Goal: Task Accomplishment & Management: Manage account settings

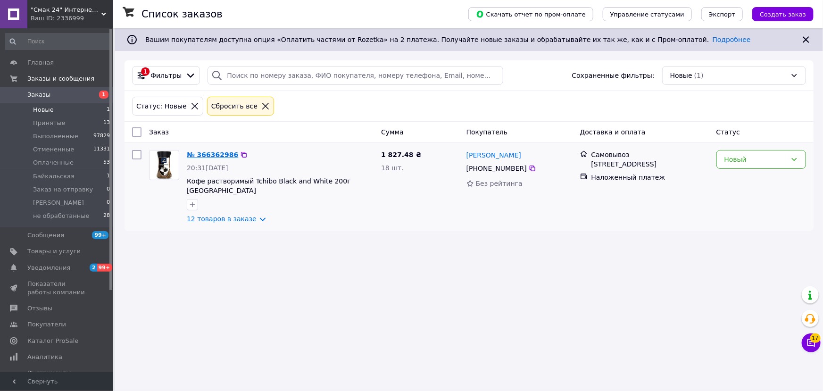
click at [210, 155] on link "№ 366362986" at bounding box center [212, 155] width 51 height 8
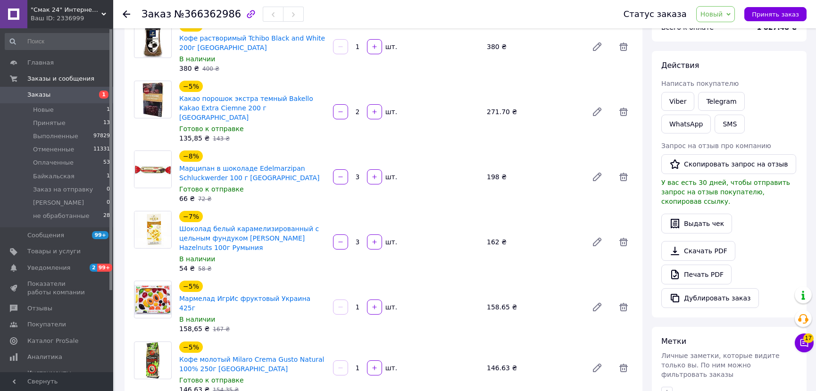
scroll to position [85, 0]
drag, startPoint x: 178, startPoint y: 283, endPoint x: 318, endPoint y: 288, distance: 139.3
click at [318, 288] on div "−5% Мармелад ИгрИс фруктовый Украина 425г" at bounding box center [252, 296] width 148 height 34
copy link "Мармелад ИгрИс фруктовый Украина 425г"
click at [55, 107] on li "Новые 1" at bounding box center [58, 109] width 116 height 13
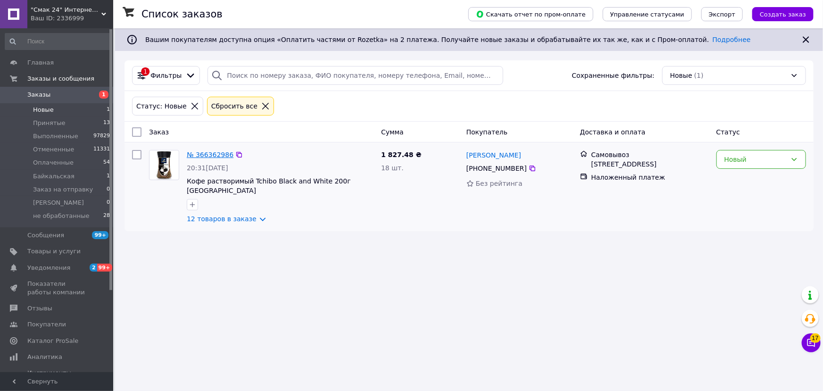
click at [215, 153] on link "№ 366362986" at bounding box center [210, 155] width 47 height 8
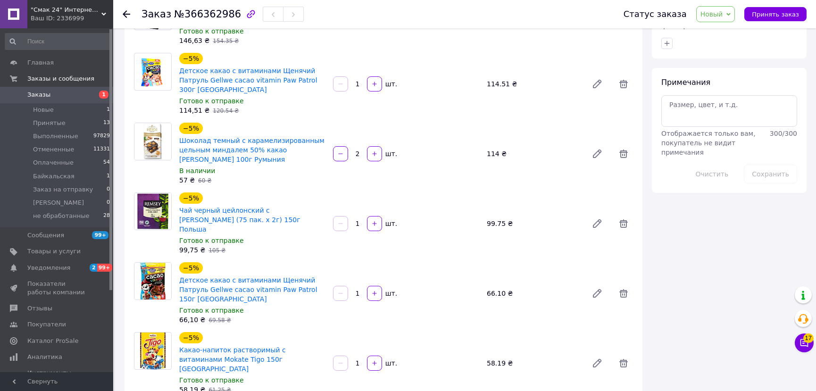
scroll to position [429, 0]
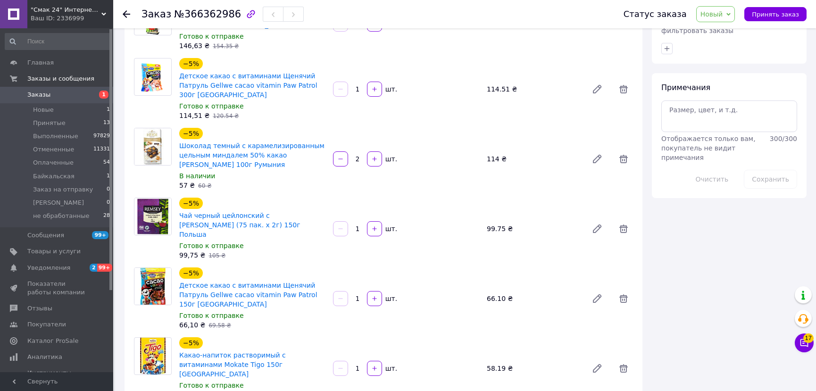
click at [124, 14] on use at bounding box center [127, 14] width 8 height 8
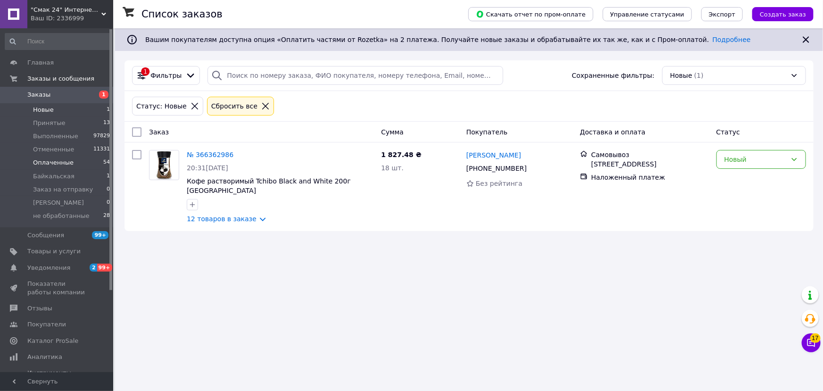
click at [72, 165] on li "Оплаченные 54" at bounding box center [58, 162] width 116 height 13
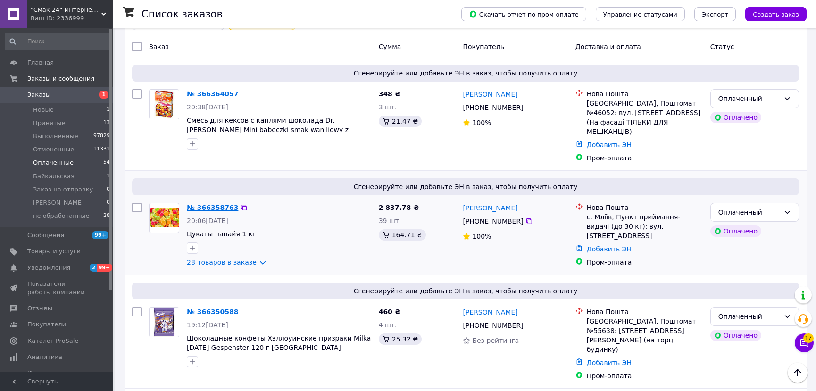
click at [217, 204] on link "№ 366358763" at bounding box center [212, 208] width 51 height 8
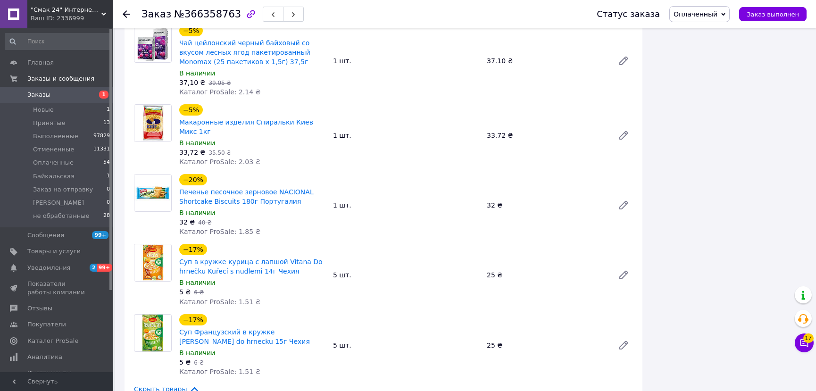
scroll to position [2145, 0]
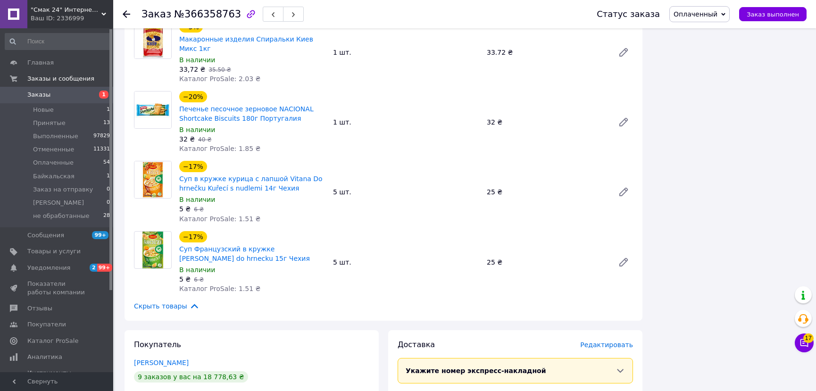
click at [125, 14] on use at bounding box center [127, 14] width 8 height 8
